Goal: Task Accomplishment & Management: Manage account settings

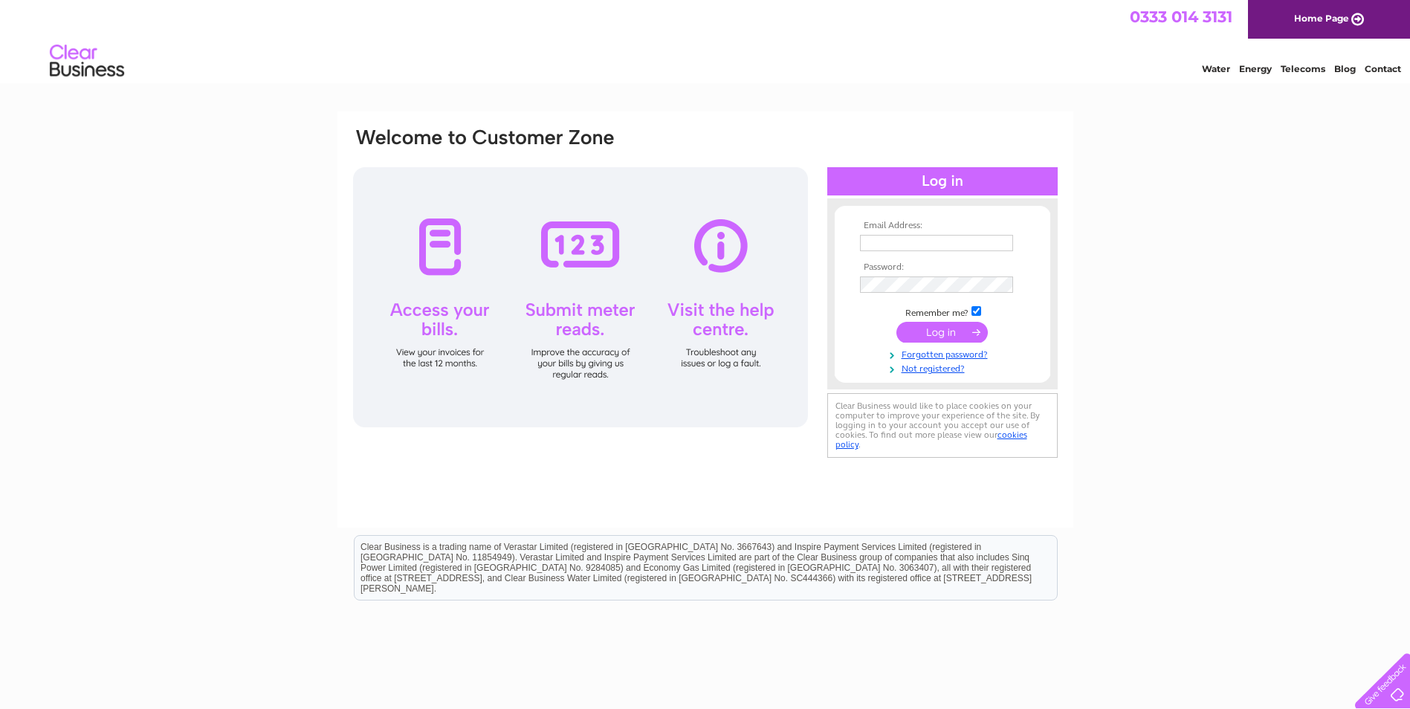
click at [940, 329] on input "submit" at bounding box center [941, 332] width 91 height 21
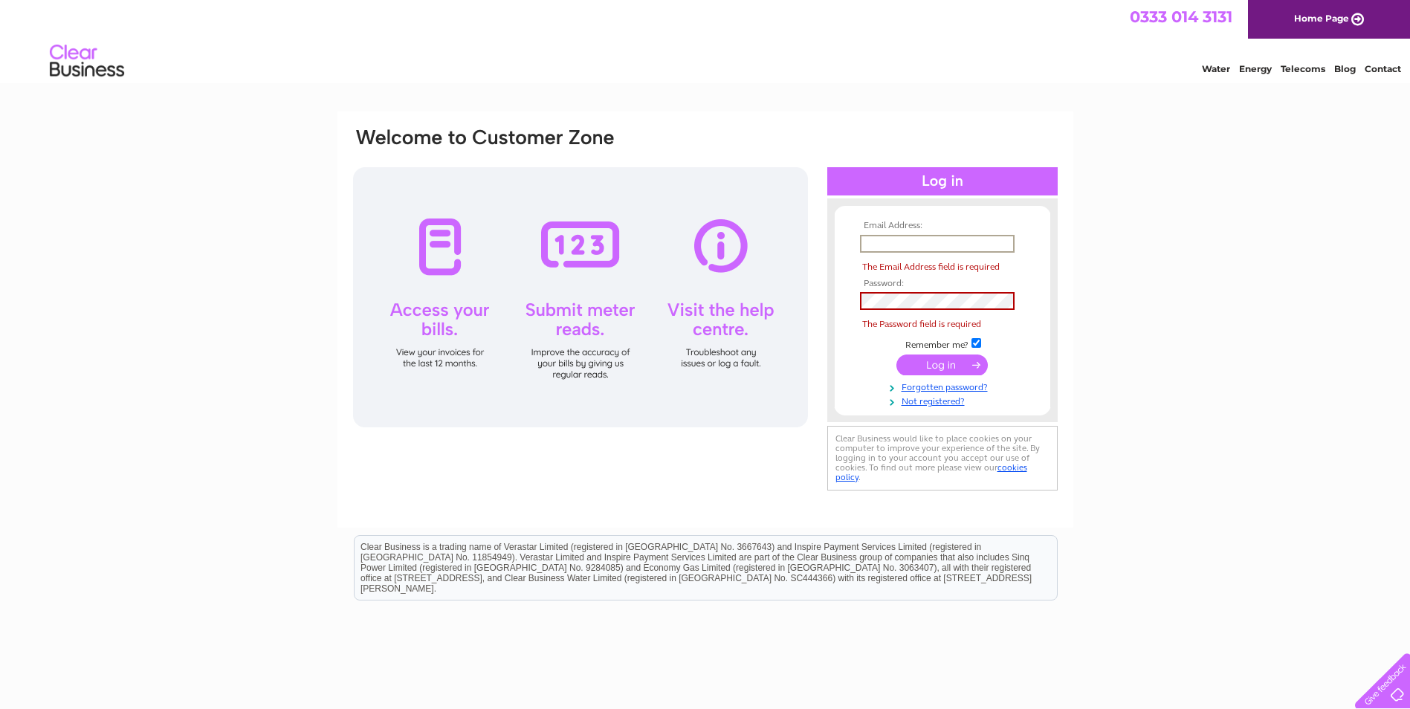
click at [924, 368] on input "submit" at bounding box center [941, 365] width 91 height 21
click at [893, 248] on input "text" at bounding box center [937, 244] width 155 height 18
type input "[EMAIL_ADDRESS][DOMAIN_NAME]"
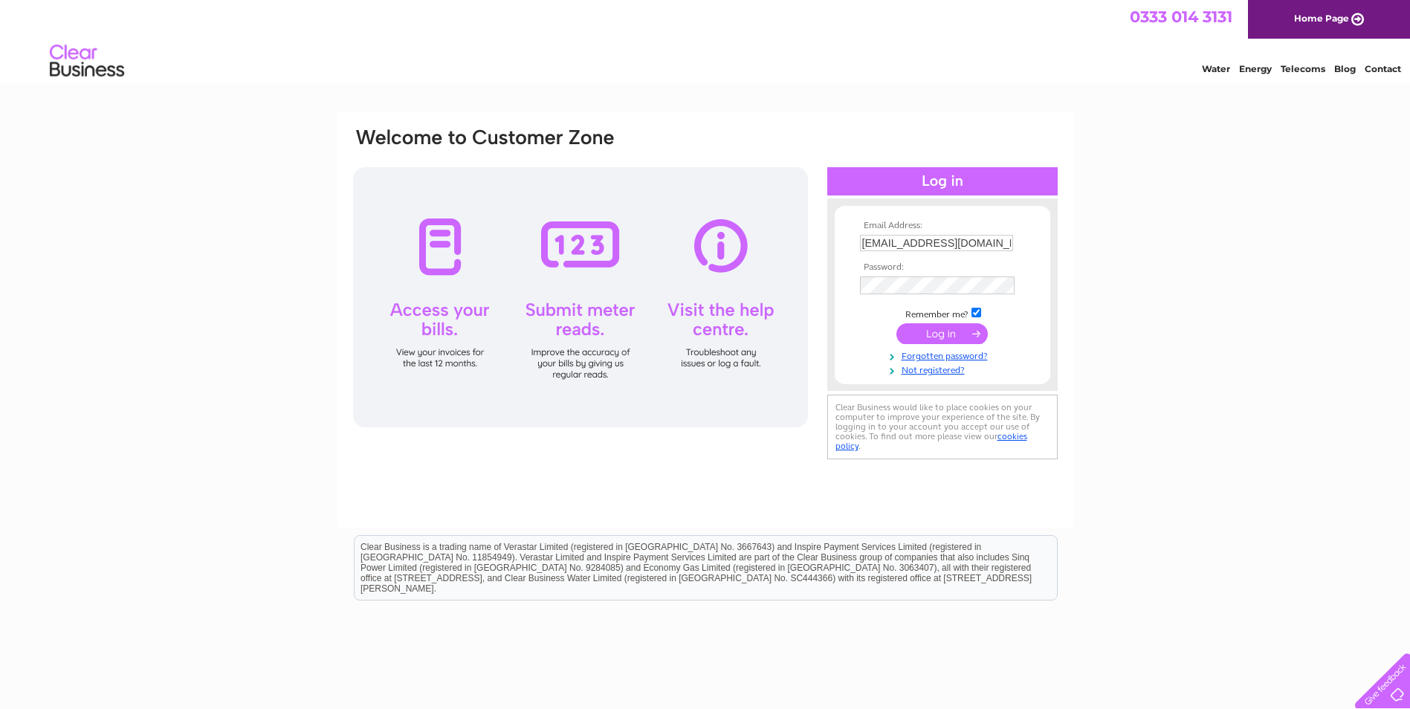
click at [960, 340] on input "submit" at bounding box center [941, 333] width 91 height 21
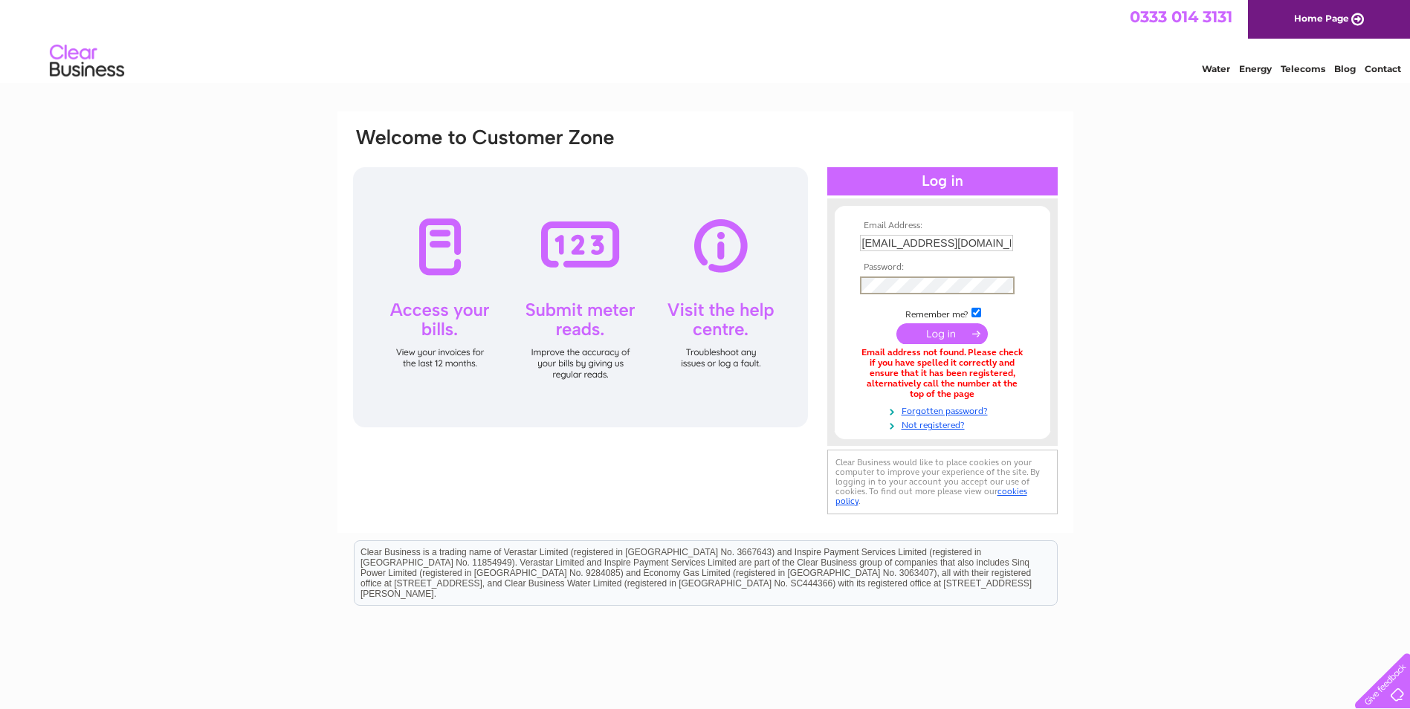
click at [896, 323] on input "submit" at bounding box center [941, 333] width 91 height 21
